Goal: Book appointment/travel/reservation

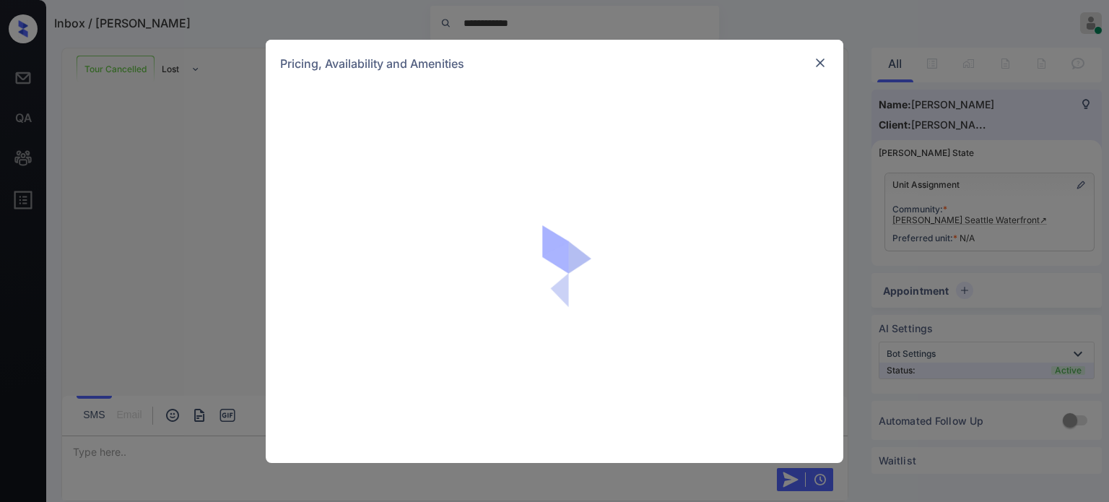
scroll to position [1293, 0]
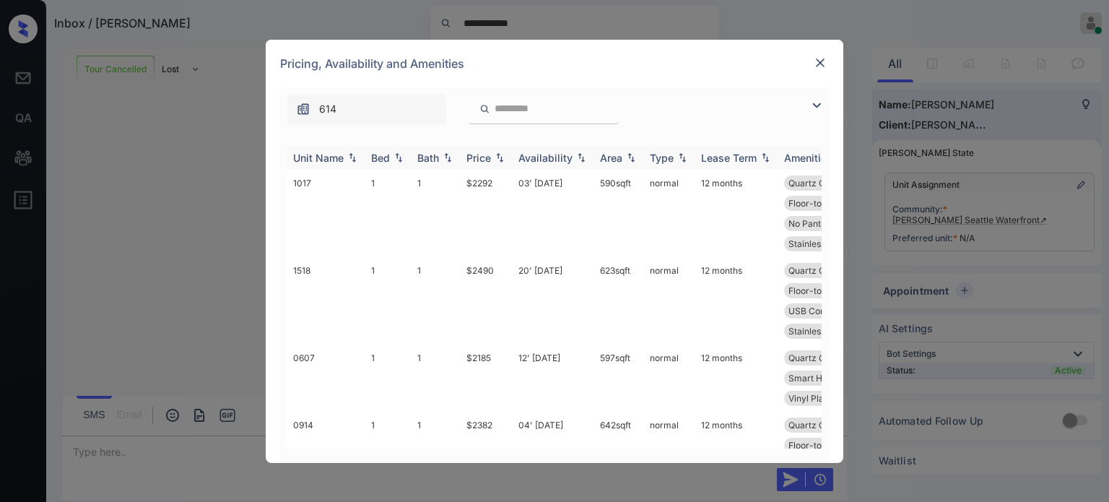
click at [378, 156] on div "Bed" at bounding box center [380, 158] width 19 height 12
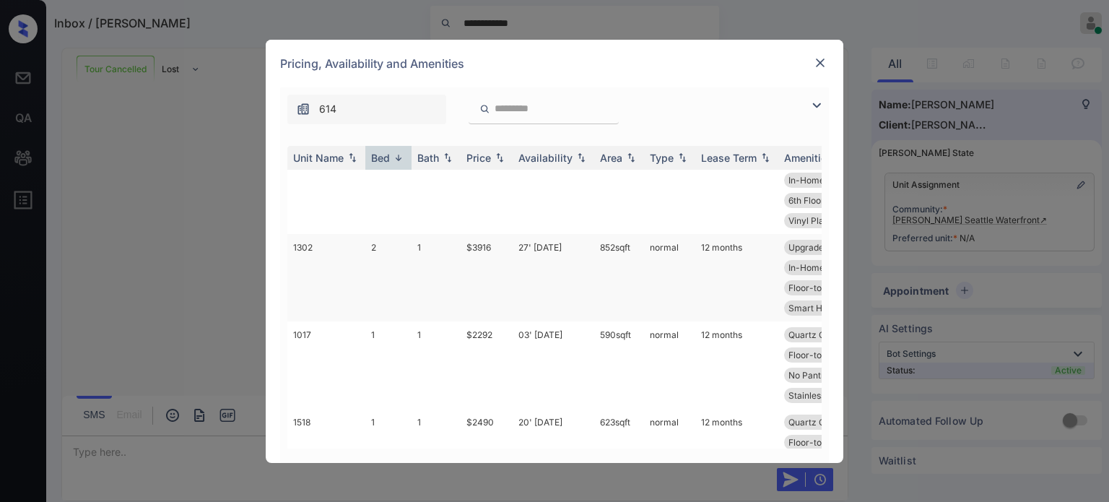
scroll to position [0, 0]
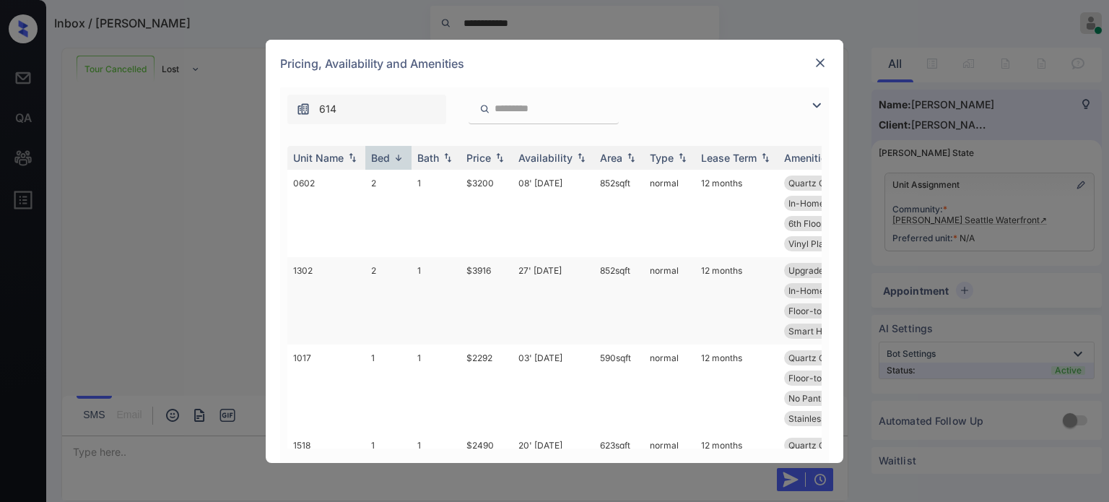
click at [375, 301] on td "2" at bounding box center [388, 300] width 46 height 87
click at [387, 213] on td "2" at bounding box center [388, 213] width 46 height 87
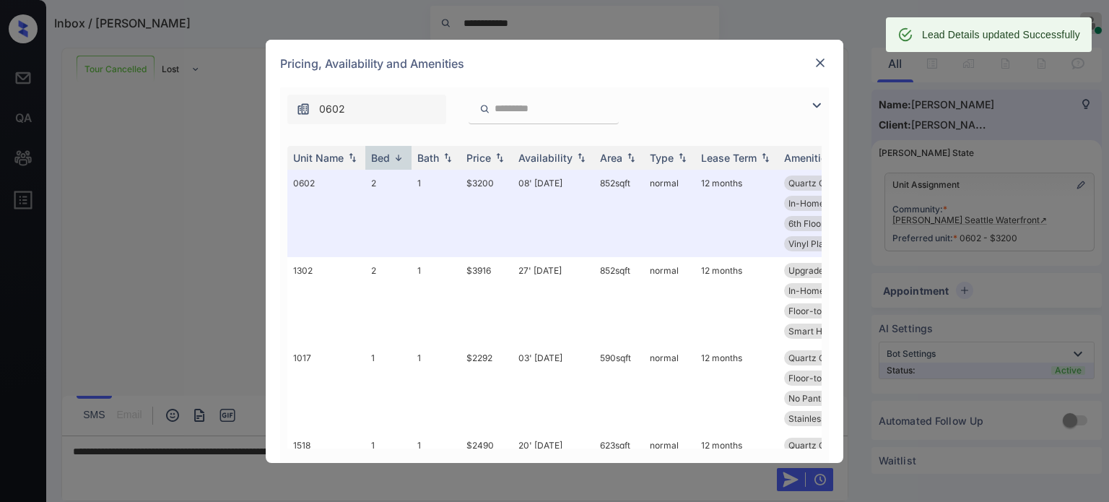
click at [817, 63] on img at bounding box center [820, 63] width 14 height 14
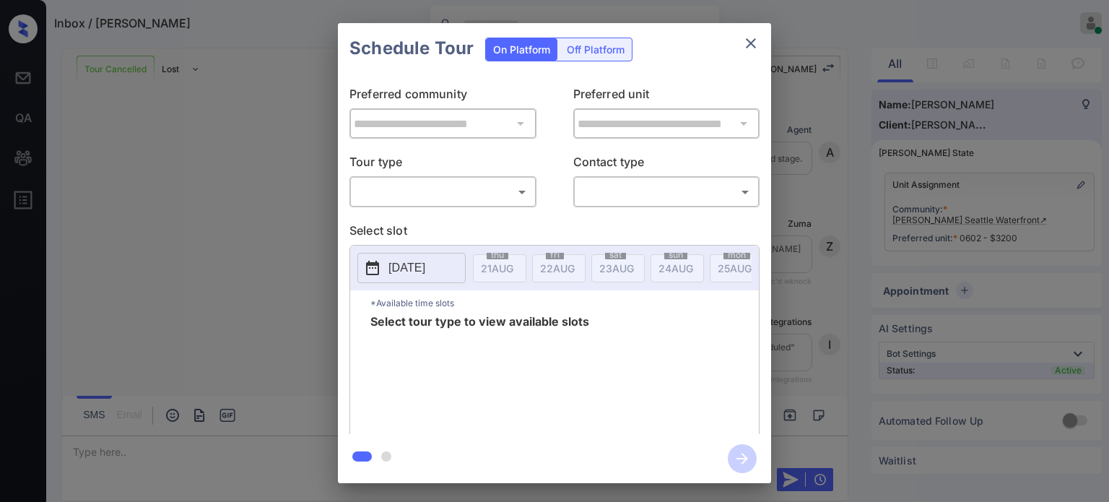
scroll to position [1386, 0]
click at [487, 194] on body "Inbox / Jimmy Narang Kristina Cataag Online Set yourself offline Set yourself o…" at bounding box center [554, 251] width 1109 height 502
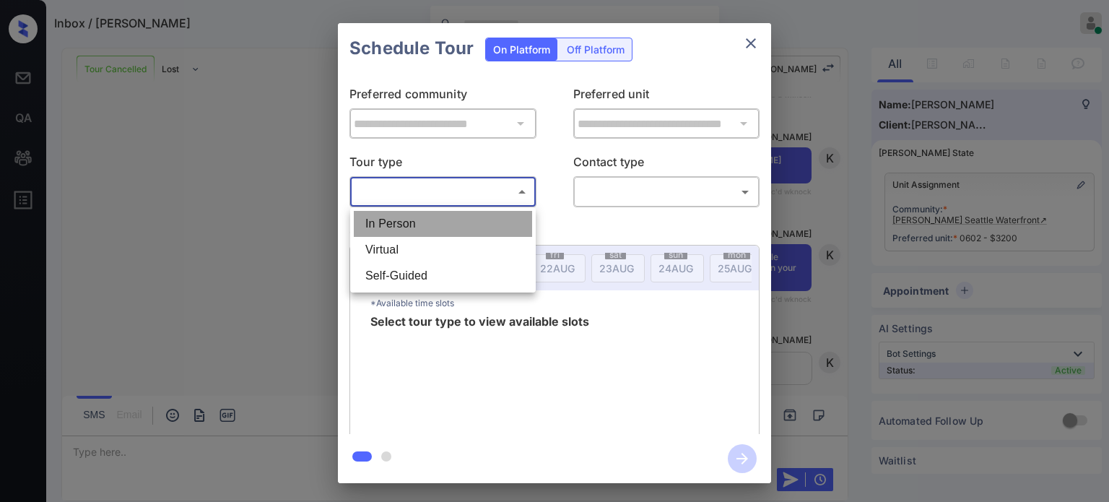
click at [433, 215] on li "In Person" at bounding box center [443, 224] width 178 height 26
type input "********"
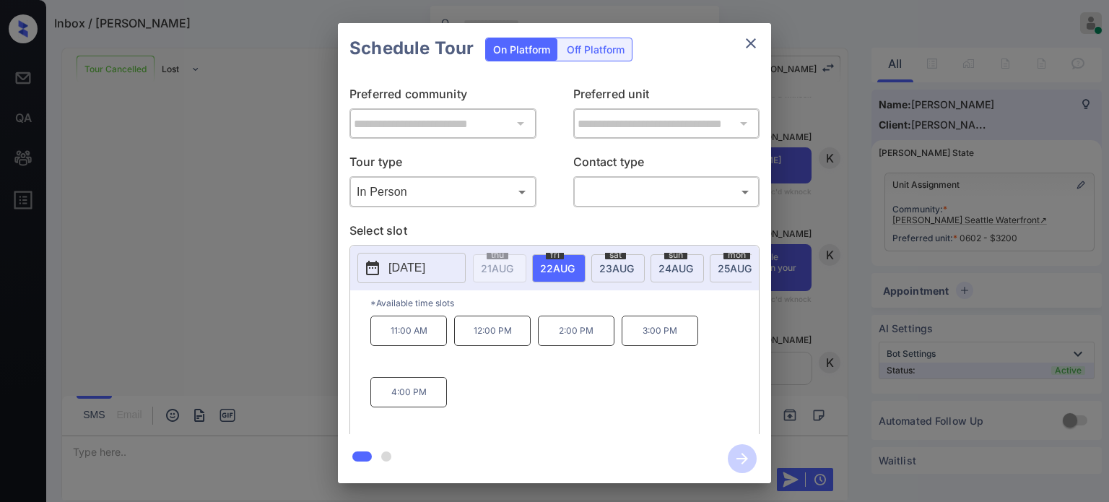
click at [627, 274] on div "sat 23 AUG" at bounding box center [617, 268] width 53 height 28
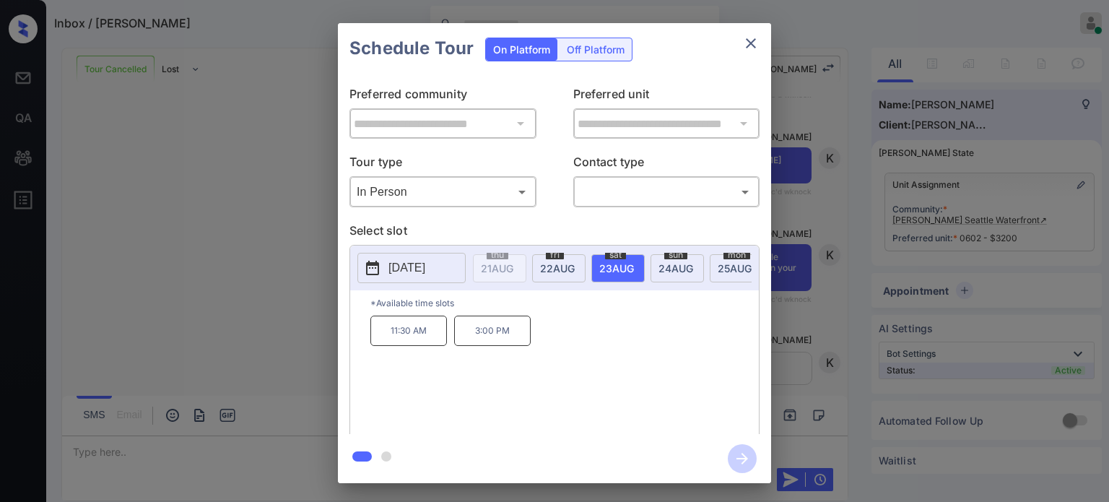
click at [401, 336] on p "11:30 AM" at bounding box center [408, 331] width 77 height 30
click at [729, 195] on body "Inbox / Jimmy Narang Kristina Cataag Online Set yourself offline Set yourself o…" at bounding box center [554, 251] width 1109 height 502
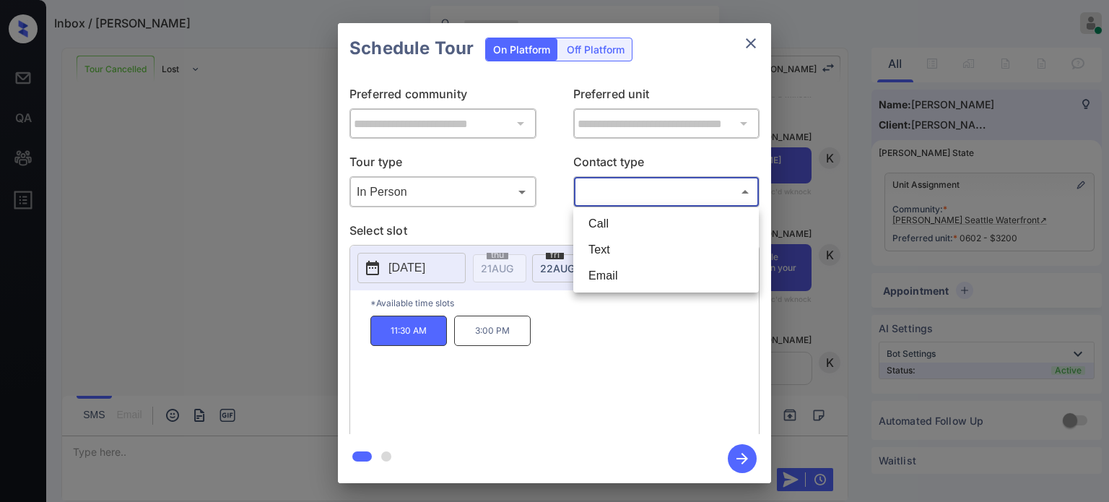
click at [627, 225] on li "Call" at bounding box center [666, 224] width 178 height 26
type input "****"
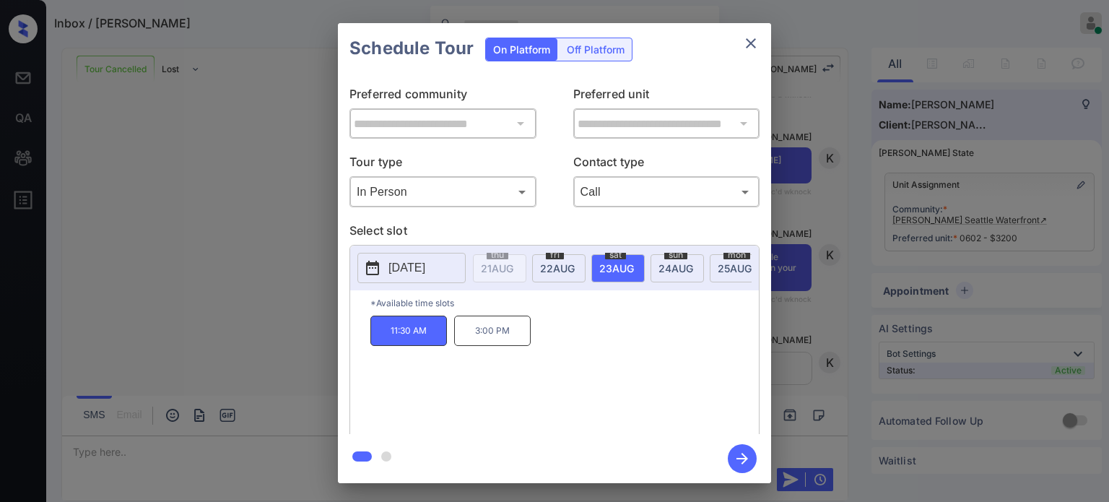
click at [742, 456] on icon "button" at bounding box center [742, 458] width 29 height 29
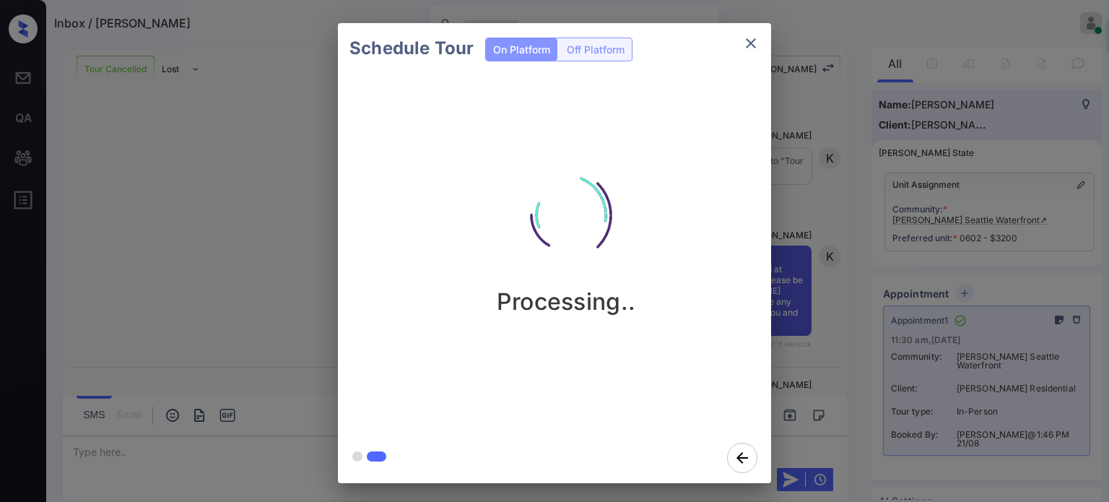
scroll to position [1905, 0]
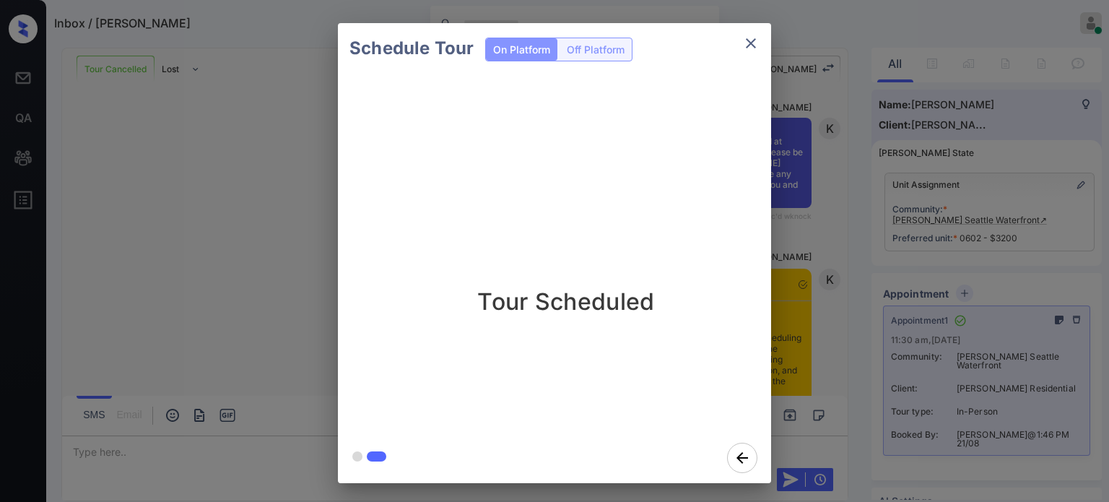
click at [754, 43] on icon "close" at bounding box center [750, 43] width 17 height 17
